Goal: Use online tool/utility: Utilize a website feature to perform a specific function

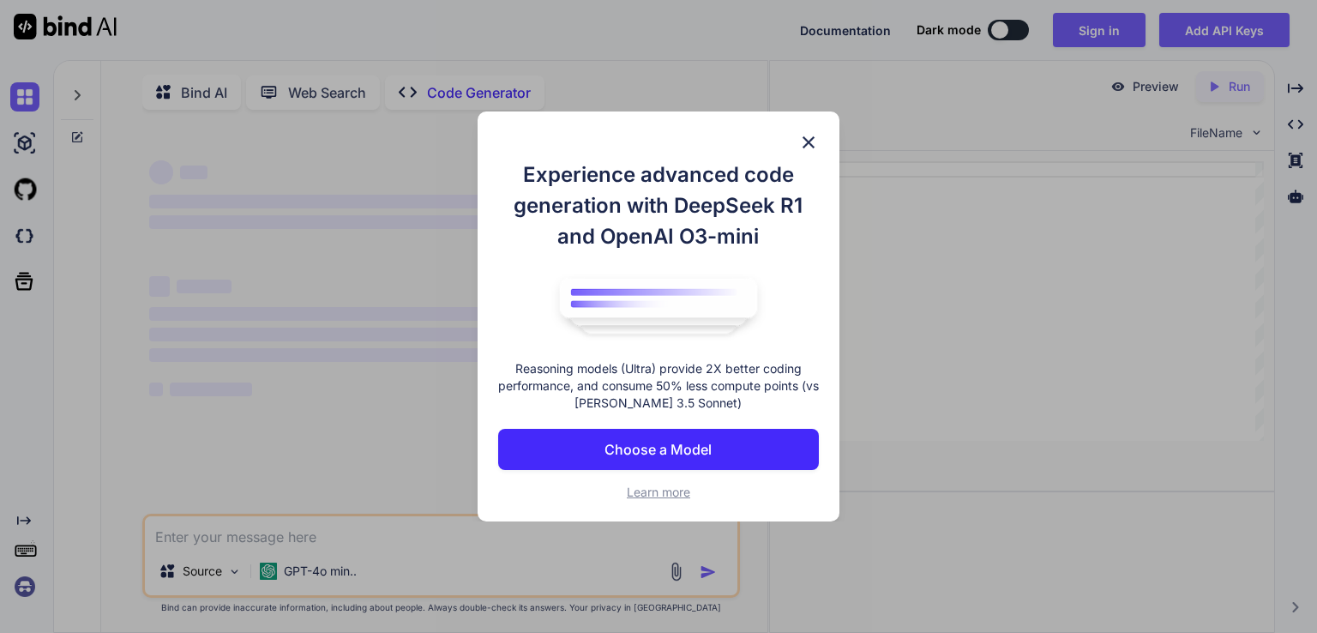
scroll to position [6, 0]
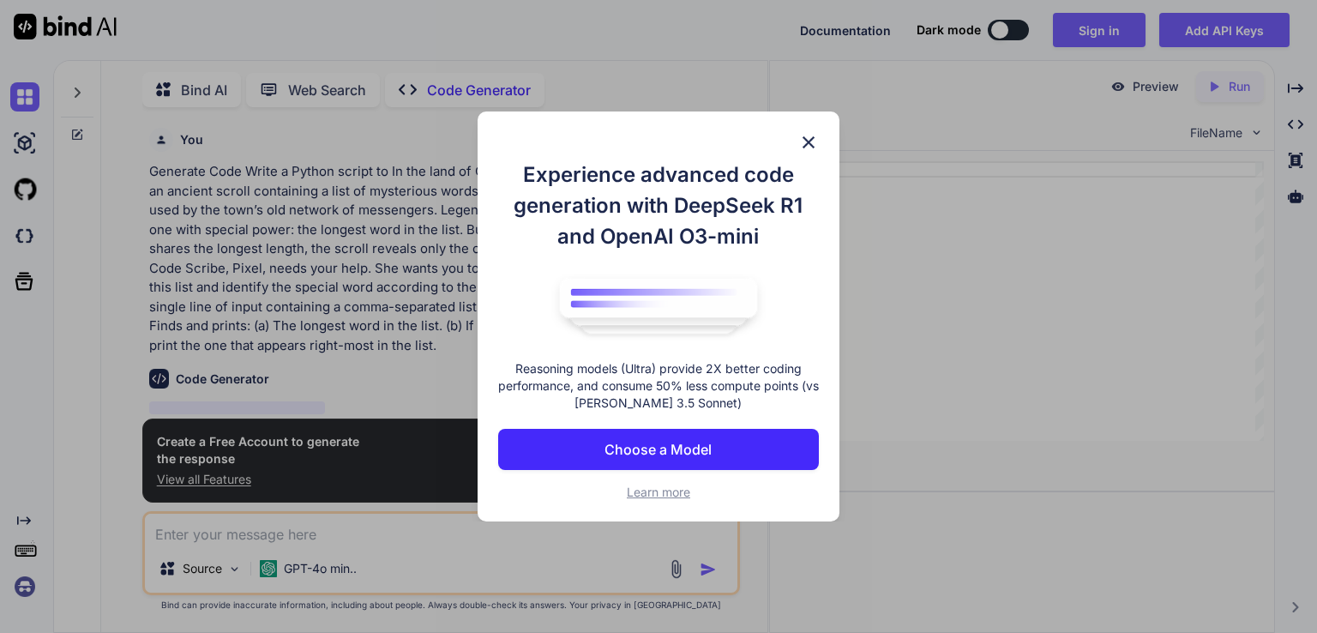
click at [814, 136] on img at bounding box center [808, 142] width 21 height 21
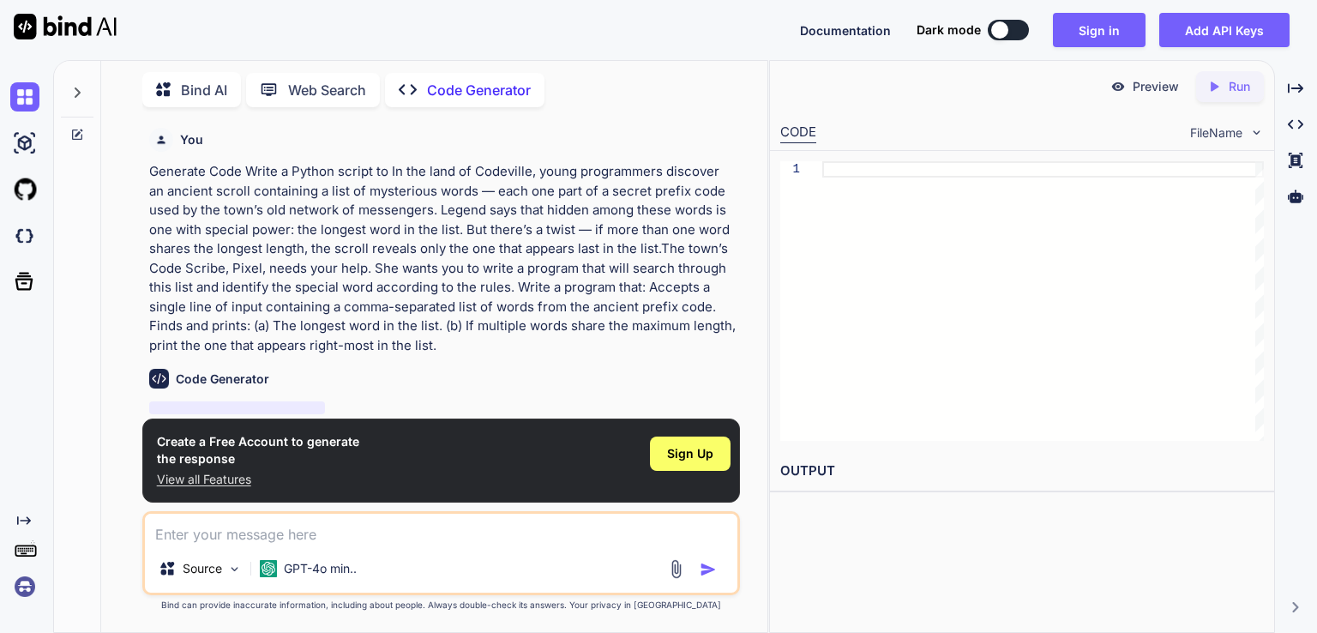
type textarea "x"
click at [446, 532] on textarea at bounding box center [441, 528] width 592 height 31
paste textarea "In the land of Codeville, young programmers discover an ancient scroll containi…"
type textarea "In the land of Codeville, young programmers discover an ancient scroll containi…"
type textarea "x"
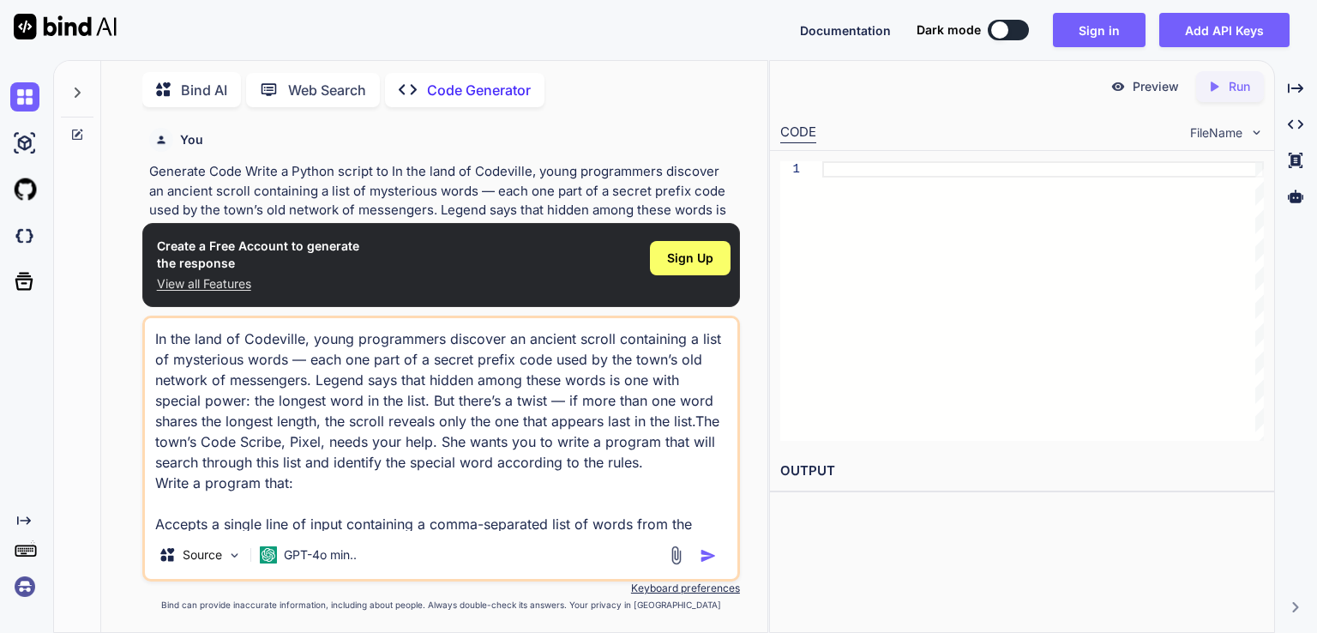
scroll to position [207, 0]
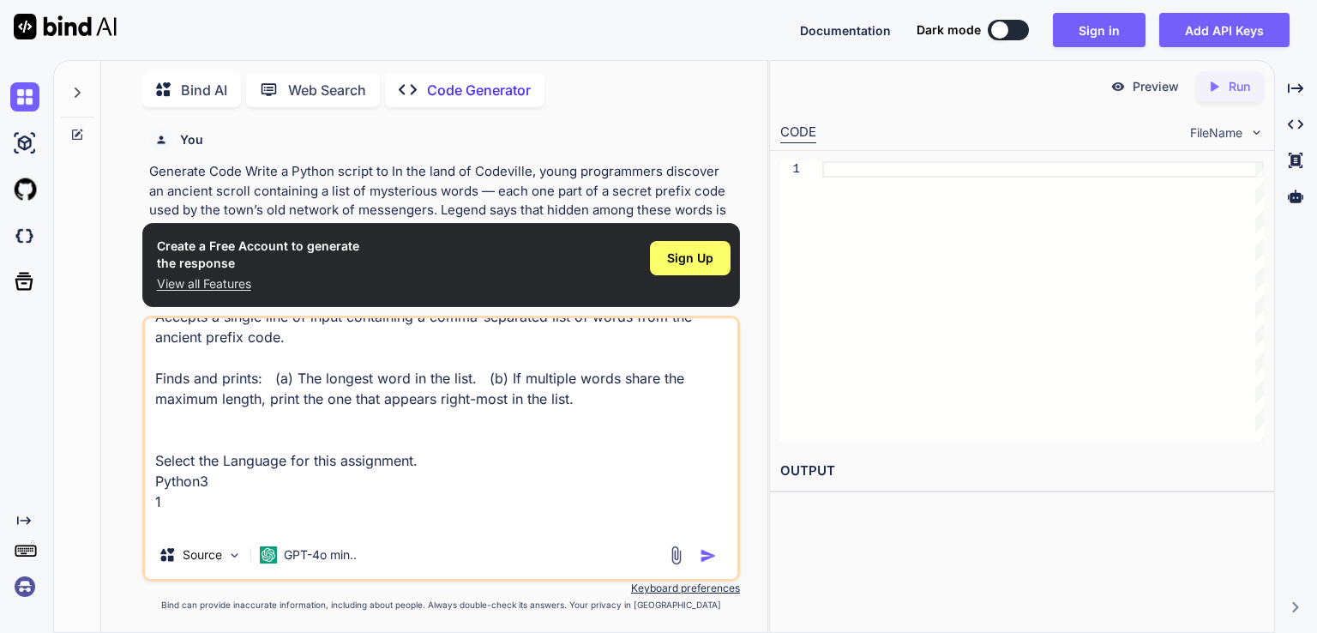
type textarea "In the land of Codeville, young programmers discover an ancient scroll containi…"
click at [702, 549] on img "button" at bounding box center [708, 555] width 17 height 17
click at [715, 556] on img "button" at bounding box center [708, 555] width 17 height 17
click at [700, 547] on button "button" at bounding box center [712, 555] width 24 height 17
